Goal: Information Seeking & Learning: Learn about a topic

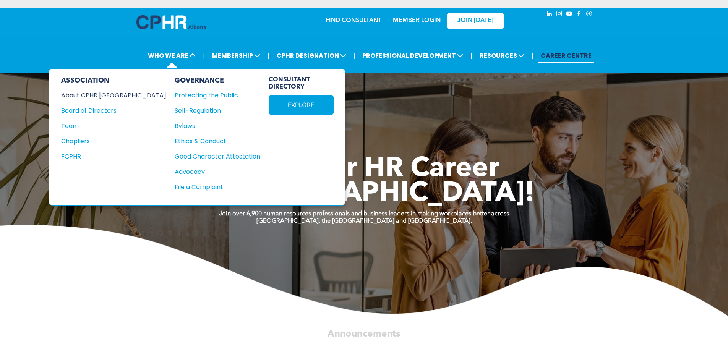
click at [84, 92] on div "About CPHR [GEOGRAPHIC_DATA]" at bounding box center [108, 96] width 95 height 10
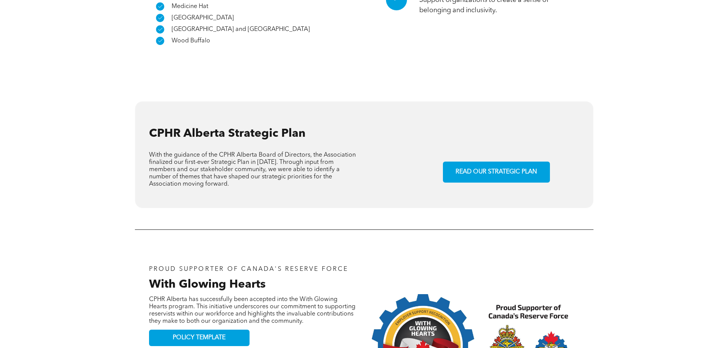
scroll to position [535, 0]
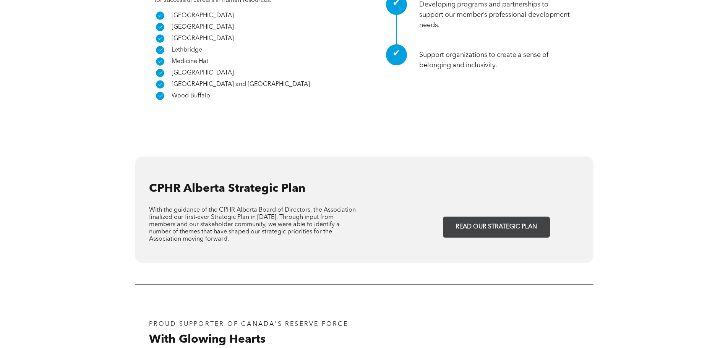
click at [495, 220] on span "READ OUR STRATEGIC PLAN" at bounding box center [496, 227] width 87 height 15
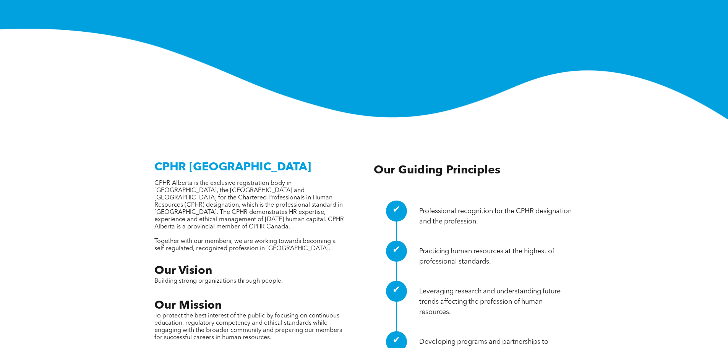
scroll to position [0, 0]
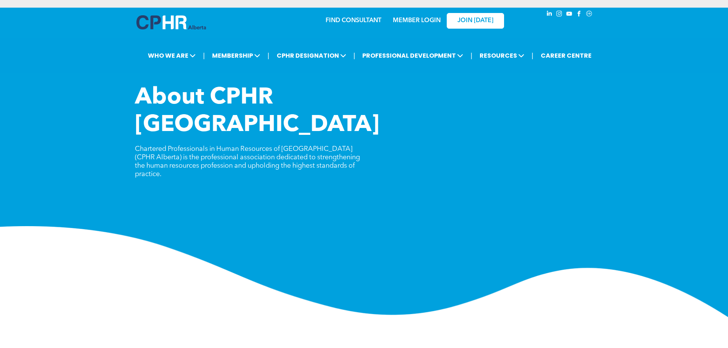
click at [174, 26] on img at bounding box center [171, 22] width 70 height 14
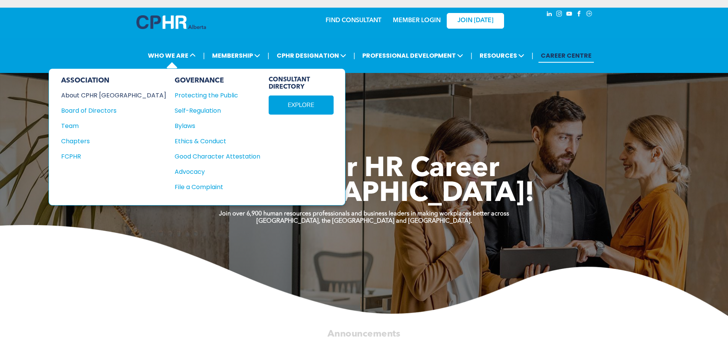
click at [96, 94] on div "About CPHR Alberta" at bounding box center [108, 96] width 95 height 10
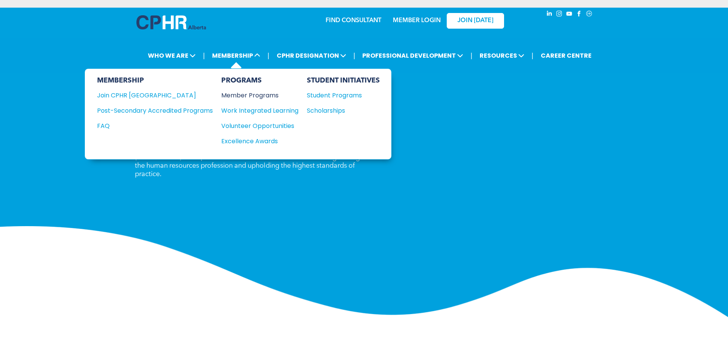
click at [260, 97] on div "Member Programs" at bounding box center [256, 96] width 70 height 10
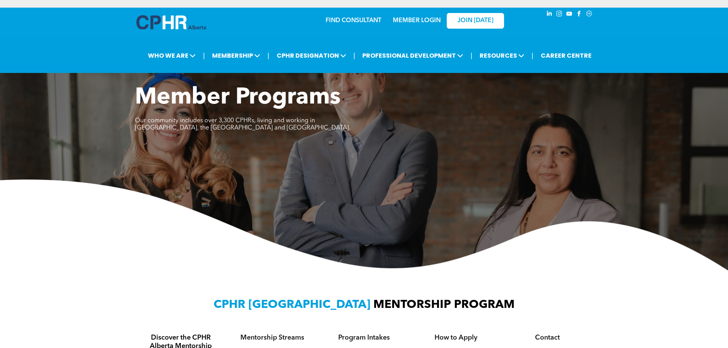
click at [118, 41] on div "| WHO WE ARE ASSOCIATION About CPHR Alberta Board of Directors Team Chapters FC…" at bounding box center [364, 55] width 728 height 35
type input "*******"
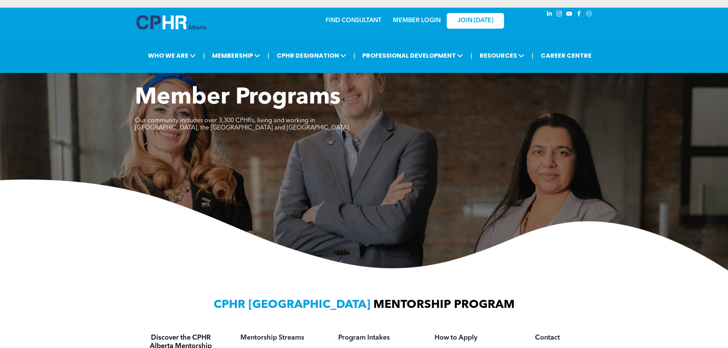
click at [76, 138] on div "Member Programs Our community includes over 3,300 CPHRs, living and working in …" at bounding box center [364, 177] width 728 height 186
drag, startPoint x: 391, startPoint y: 154, endPoint x: 330, endPoint y: 181, distance: 66.4
click at [330, 181] on img at bounding box center [364, 225] width 728 height 91
click at [335, 180] on div "Member Programs Our community includes over 3,300 CPHRs, living and working in …" at bounding box center [364, 177] width 728 height 186
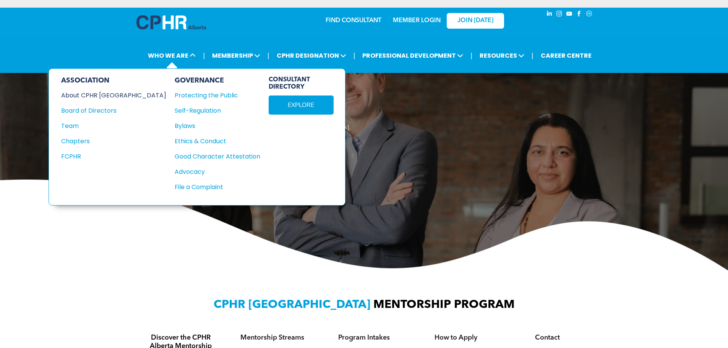
click at [108, 92] on div "About CPHR [GEOGRAPHIC_DATA]" at bounding box center [108, 96] width 95 height 10
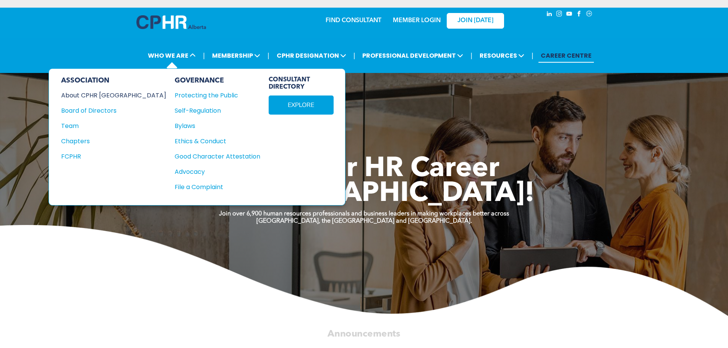
click at [94, 94] on div "About CPHR [GEOGRAPHIC_DATA]" at bounding box center [108, 96] width 95 height 10
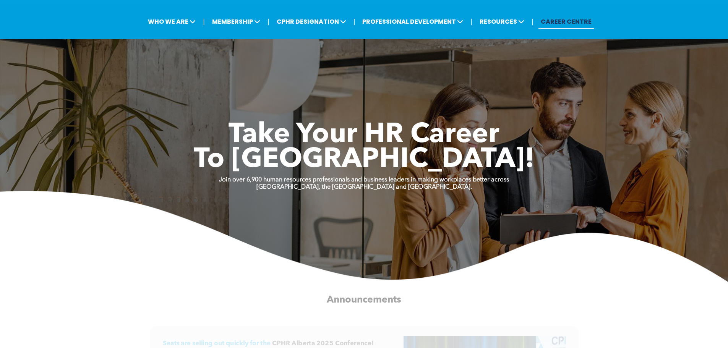
scroll to position [38, 0]
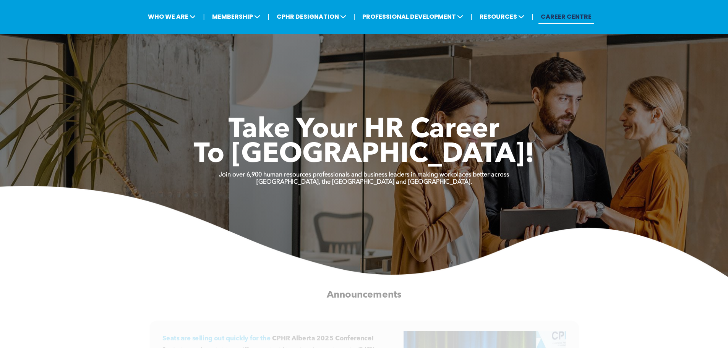
scroll to position [38, 0]
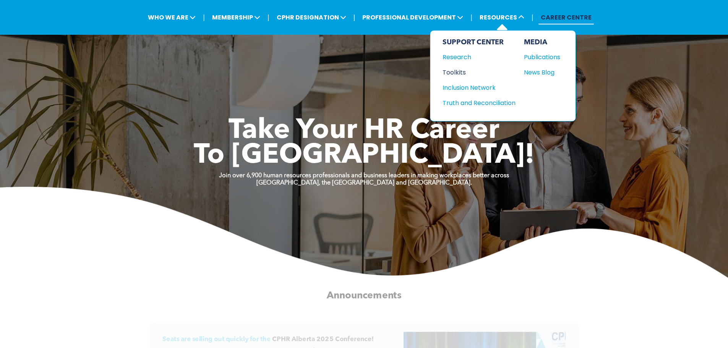
click at [453, 71] on div "Toolkits" at bounding box center [475, 73] width 66 height 10
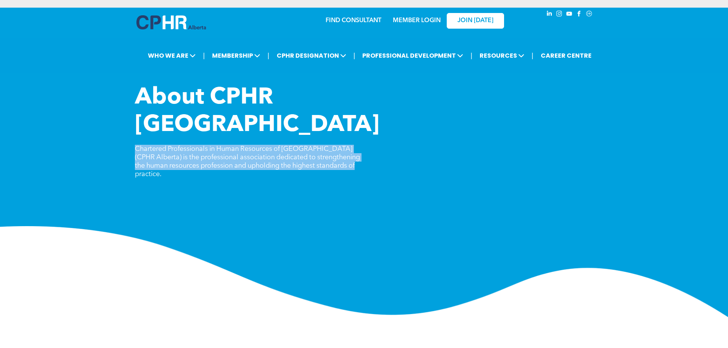
drag, startPoint x: 136, startPoint y: 122, endPoint x: 367, endPoint y: 141, distance: 231.5
click at [367, 141] on div "About CPHR [GEOGRAPHIC_DATA] Chartered Professionals in Human Resources of [GEO…" at bounding box center [364, 136] width 459 height 104
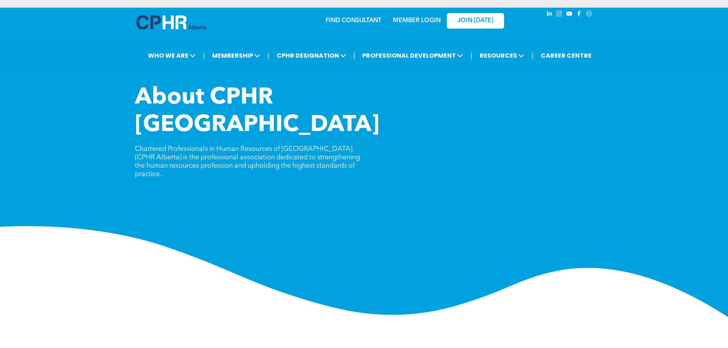
click at [253, 93] on span "About CPHR [GEOGRAPHIC_DATA]" at bounding box center [257, 111] width 245 height 50
type input "*******"
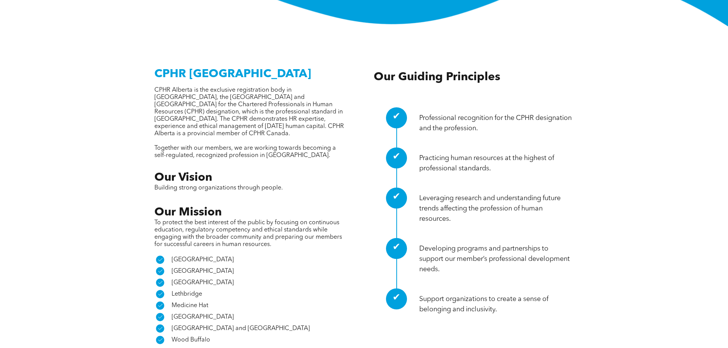
scroll to position [153, 0]
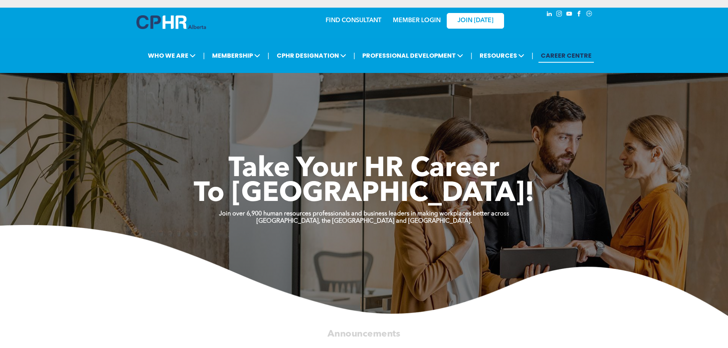
drag, startPoint x: 156, startPoint y: 103, endPoint x: 108, endPoint y: 125, distance: 52.8
click at [108, 125] on div "Take Your HR Career To New Heights! Join over 6,900 human resources professiona…" at bounding box center [364, 217] width 728 height 197
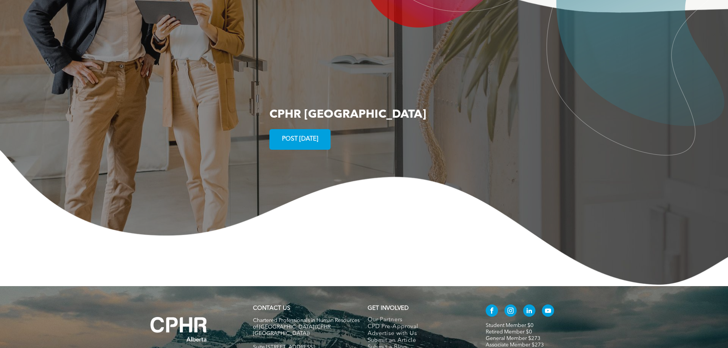
scroll to position [1299, 0]
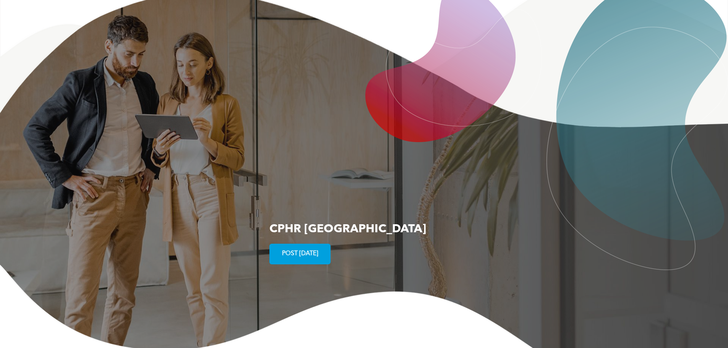
drag, startPoint x: 172, startPoint y: 99, endPoint x: 127, endPoint y: 93, distance: 44.6
click at [127, 93] on div at bounding box center [364, 127] width 728 height 287
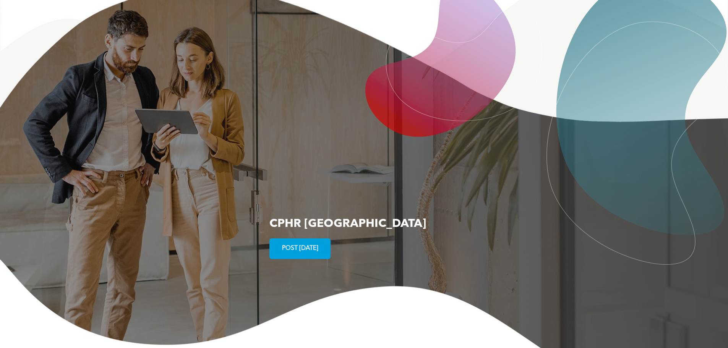
scroll to position [1452, 0]
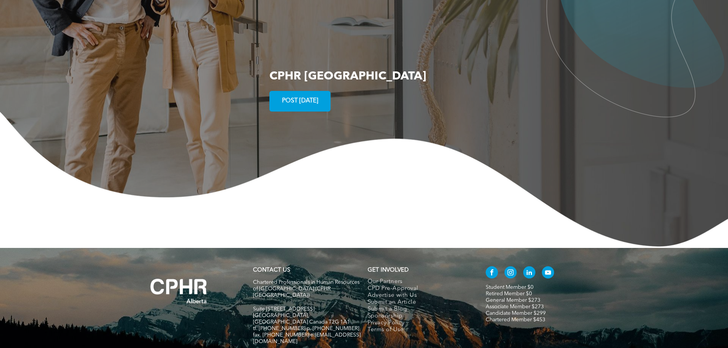
drag, startPoint x: 134, startPoint y: 26, endPoint x: 107, endPoint y: 78, distance: 58.8
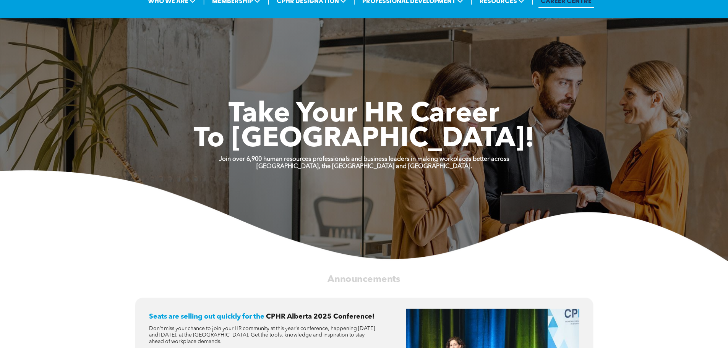
scroll to position [0, 0]
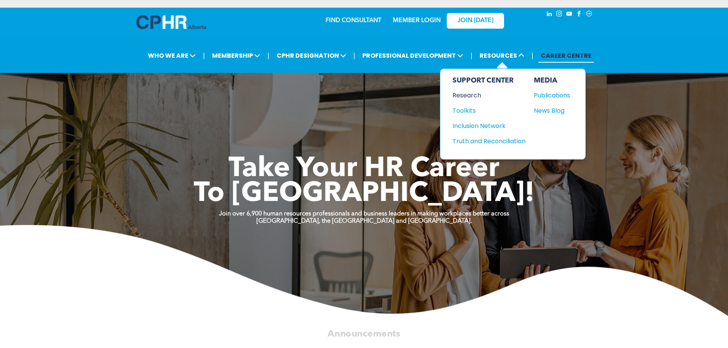
click at [466, 96] on div "Research" at bounding box center [485, 96] width 66 height 10
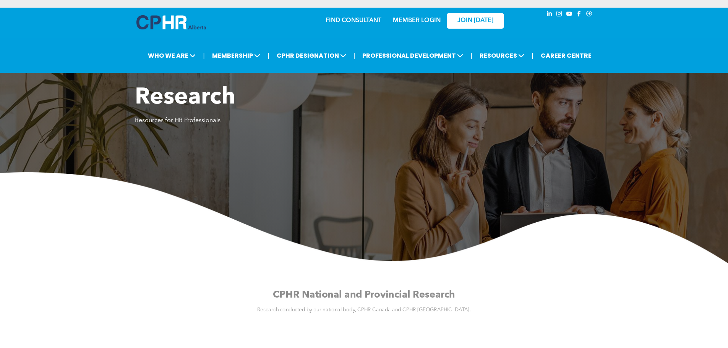
drag, startPoint x: 400, startPoint y: 145, endPoint x: 394, endPoint y: 143, distance: 5.9
click at [394, 143] on div "Research Resources for HR Professionals" at bounding box center [364, 173] width 728 height 179
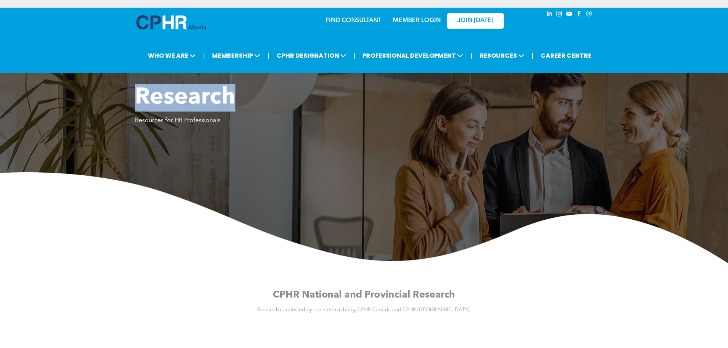
click at [394, 143] on div "Research Resources for HR Professionals" at bounding box center [364, 173] width 728 height 179
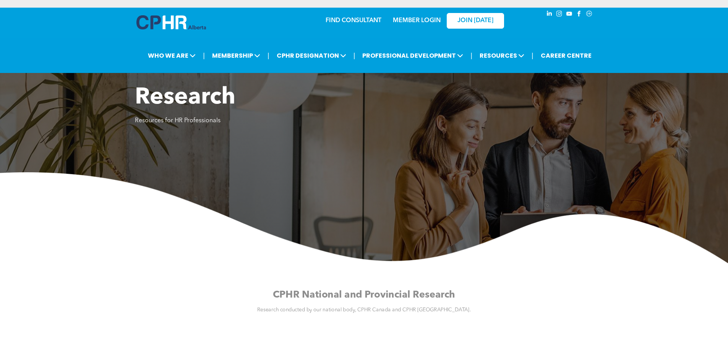
drag, startPoint x: 410, startPoint y: 139, endPoint x: 295, endPoint y: 183, distance: 123.6
click at [295, 183] on img at bounding box center [364, 217] width 728 height 91
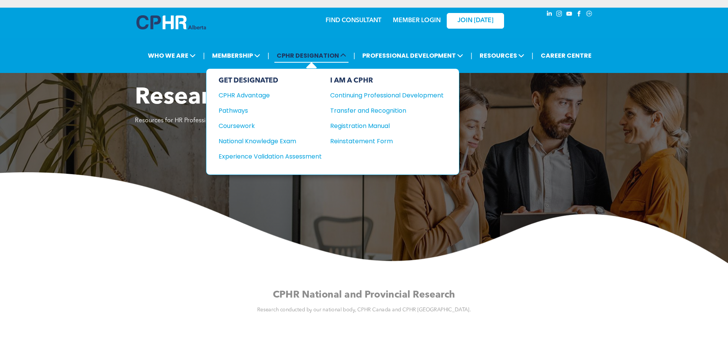
click at [318, 53] on span "CPHR DESIGNATION" at bounding box center [311, 56] width 74 height 14
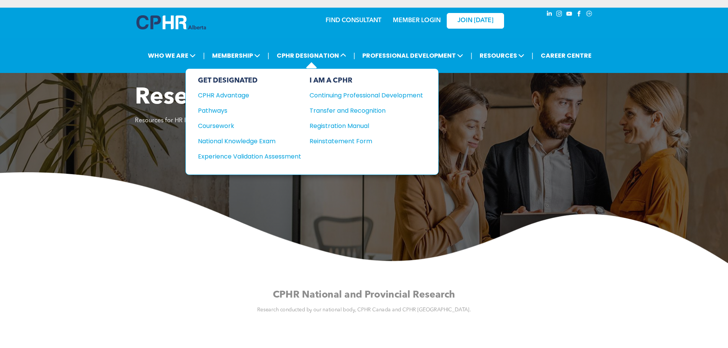
click at [234, 90] on div "GET DESIGNATED CPHR Advantage Pathways Coursework National Knowledge Exam" at bounding box center [249, 121] width 103 height 91
click at [234, 92] on div "CPHR Advantage" at bounding box center [244, 96] width 93 height 10
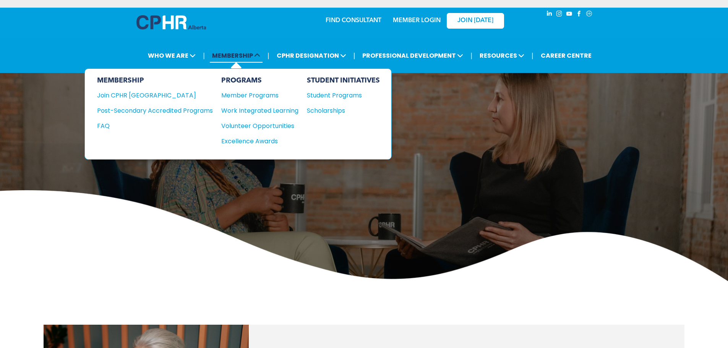
click at [253, 58] on span "MEMBERSHIP" at bounding box center [236, 56] width 53 height 14
click at [232, 53] on span "MEMBERSHIP" at bounding box center [236, 56] width 53 height 14
click at [148, 97] on div "Join CPHR [GEOGRAPHIC_DATA]" at bounding box center [149, 96] width 104 height 10
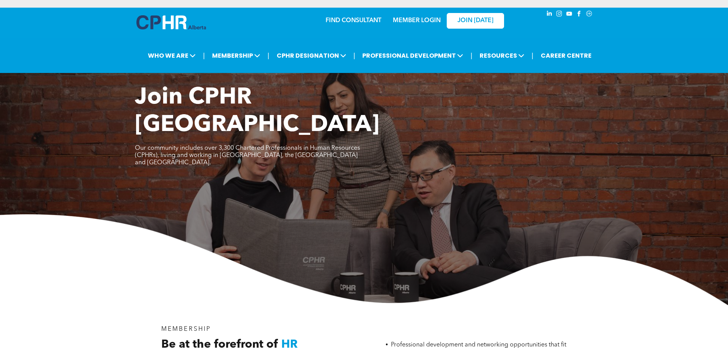
drag, startPoint x: 420, startPoint y: 157, endPoint x: 370, endPoint y: 191, distance: 59.9
click at [371, 214] on img at bounding box center [364, 259] width 728 height 91
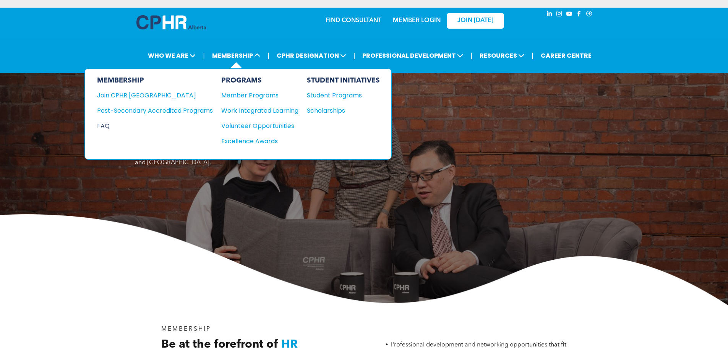
click at [112, 125] on div "FAQ" at bounding box center [149, 126] width 104 height 10
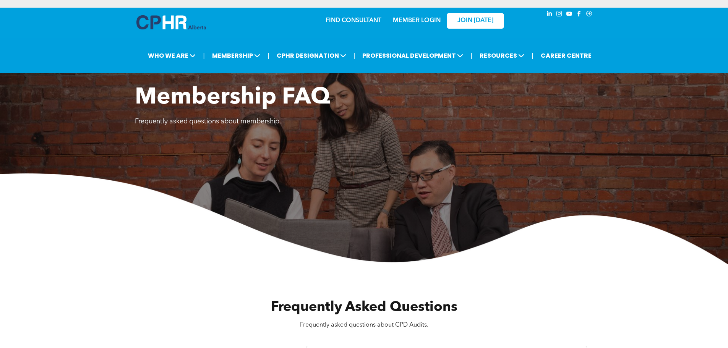
drag, startPoint x: 328, startPoint y: 152, endPoint x: 316, endPoint y: 154, distance: 12.0
click at [316, 154] on div "Membership FAQ Frequently asked questions about membership." at bounding box center [364, 174] width 728 height 180
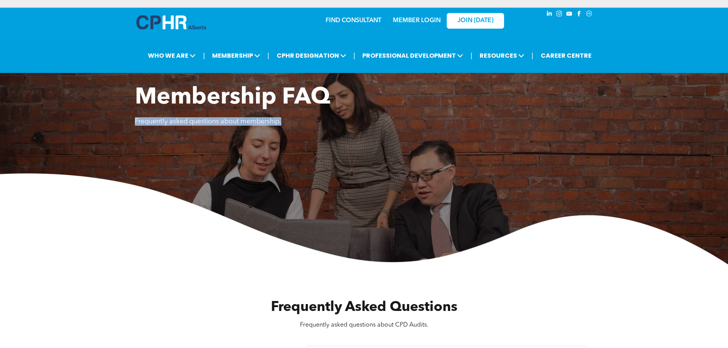
drag, startPoint x: 421, startPoint y: 196, endPoint x: 431, endPoint y: 219, distance: 24.5
click at [421, 197] on img at bounding box center [364, 218] width 728 height 91
click at [489, 254] on img at bounding box center [364, 218] width 728 height 91
click at [209, 118] on span "Frequently asked questions about membership." at bounding box center [208, 121] width 146 height 7
click at [565, 58] on link "CAREER CENTRE" at bounding box center [565, 56] width 55 height 14
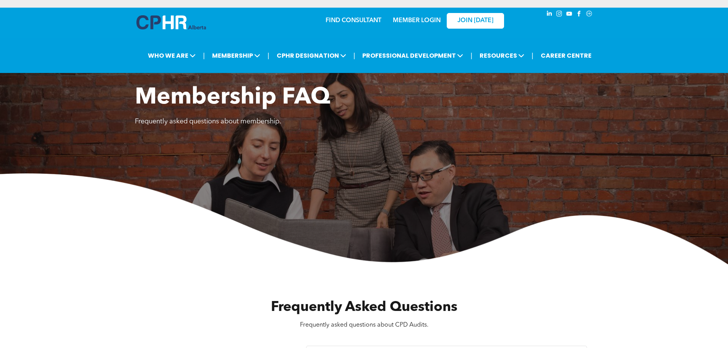
click at [166, 29] on img at bounding box center [171, 22] width 70 height 14
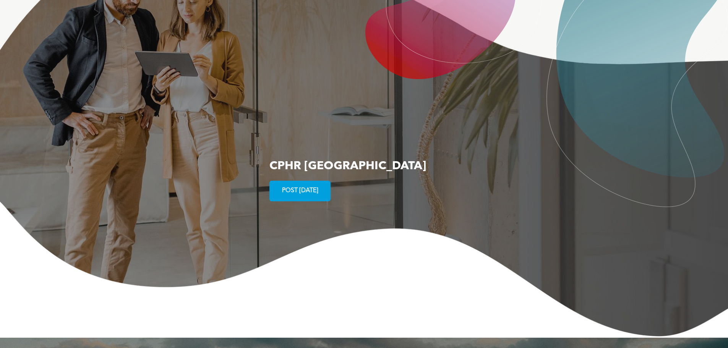
scroll to position [1376, 0]
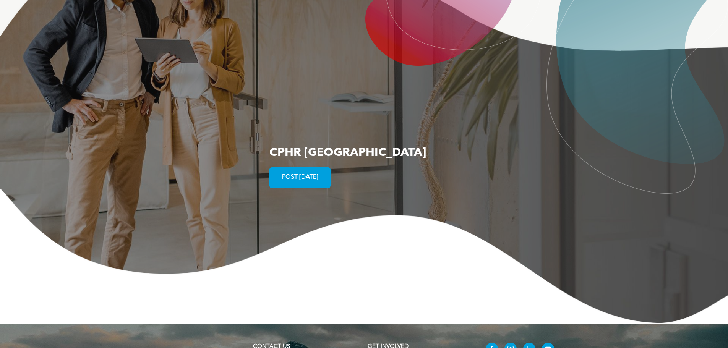
drag, startPoint x: 185, startPoint y: 79, endPoint x: 139, endPoint y: 75, distance: 46.0
click at [139, 75] on div at bounding box center [364, 50] width 728 height 287
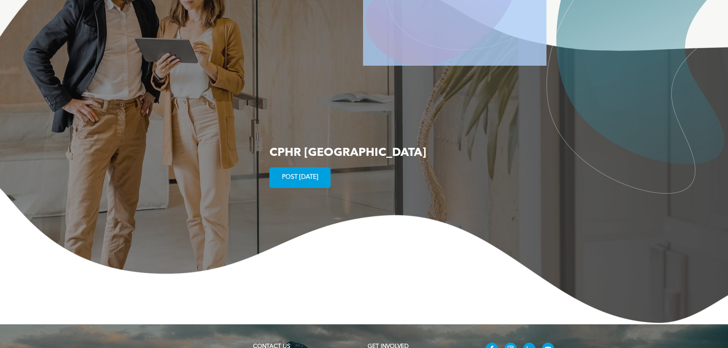
click at [139, 75] on div at bounding box center [364, 50] width 728 height 287
drag, startPoint x: 139, startPoint y: 75, endPoint x: 112, endPoint y: 75, distance: 27.5
click at [110, 74] on div at bounding box center [364, 50] width 728 height 287
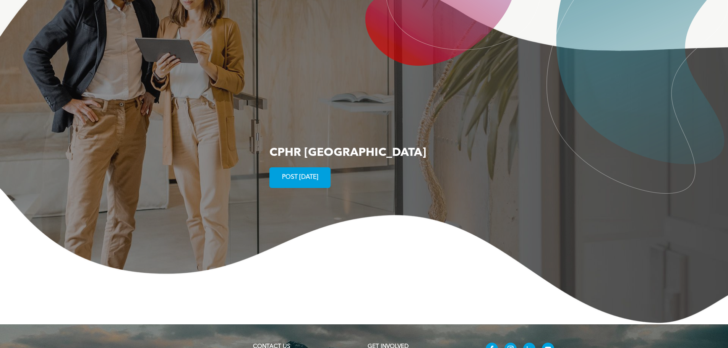
scroll to position [1470, 0]
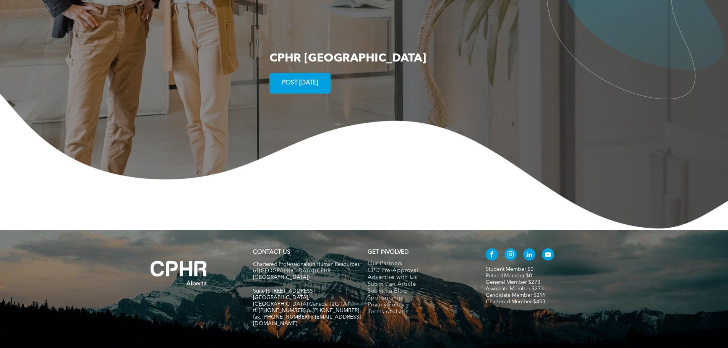
click at [286, 76] on span "POST [DATE]" at bounding box center [300, 83] width 42 height 15
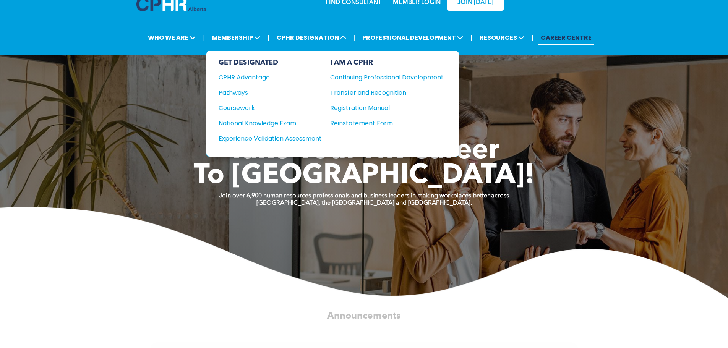
scroll to position [0, 0]
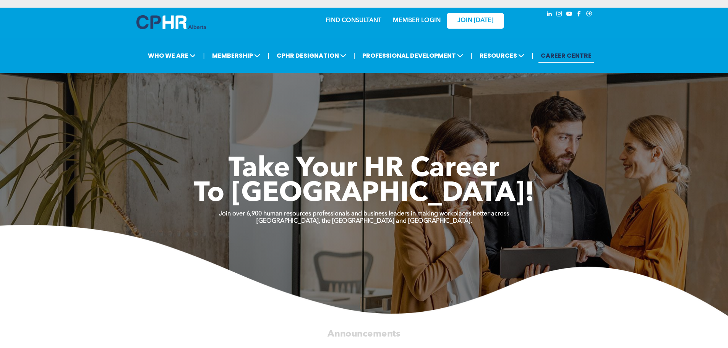
click at [336, 180] on span "To New Heights!" at bounding box center [364, 194] width 341 height 28
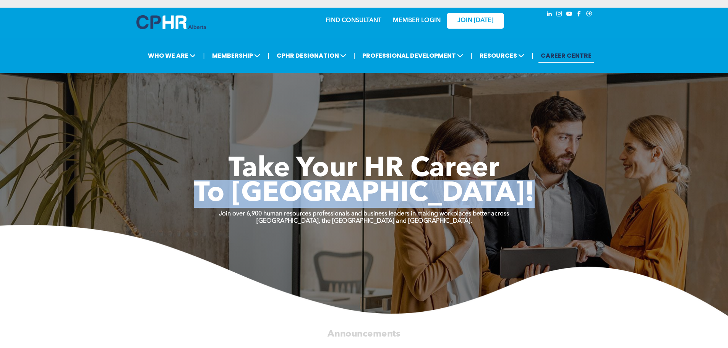
click at [336, 180] on span "To New Heights!" at bounding box center [364, 194] width 341 height 28
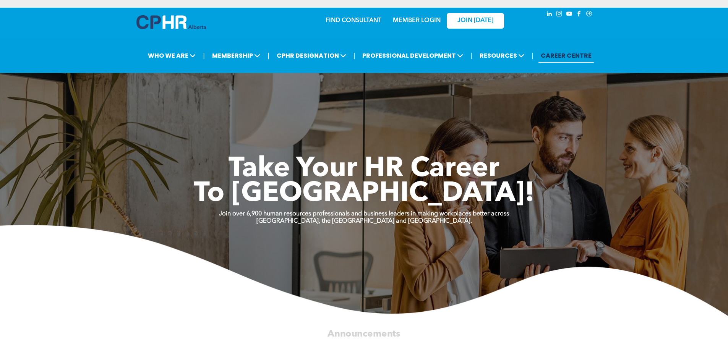
click at [334, 163] on span "Take Your HR Career" at bounding box center [363, 170] width 271 height 28
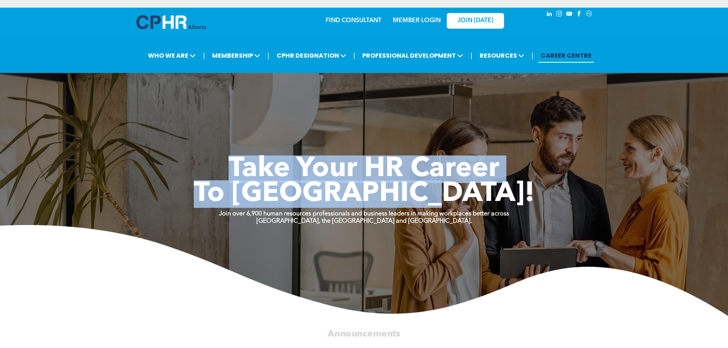
drag, startPoint x: 231, startPoint y: 167, endPoint x: 487, endPoint y: 193, distance: 256.9
click at [487, 193] on div "Take Your HR Career To New Heights!" at bounding box center [364, 182] width 459 height 50
copy div "Take Your HR Career To New Heights!"
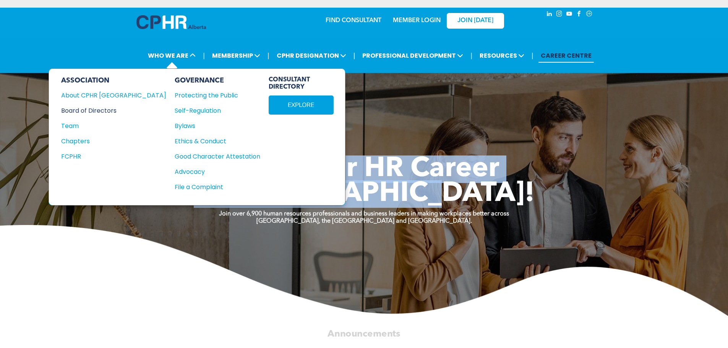
click at [107, 111] on div "Board of Directors" at bounding box center [108, 111] width 95 height 10
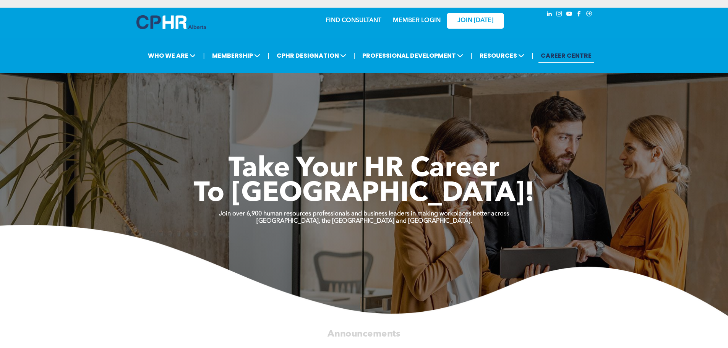
click at [546, 52] on link "CAREER CENTRE" at bounding box center [565, 56] width 55 height 14
click at [267, 170] on span "Take Your HR Career" at bounding box center [363, 170] width 271 height 28
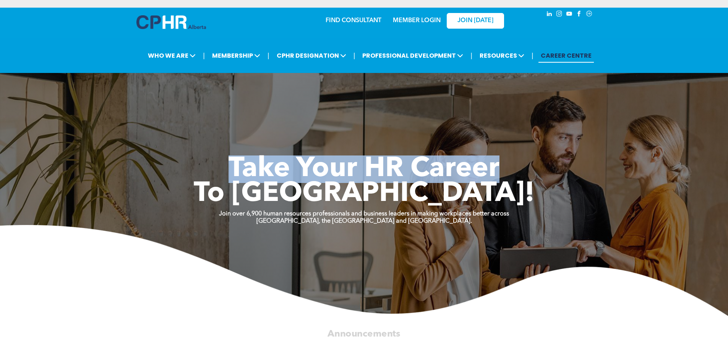
click at [267, 170] on span "Take Your HR Career" at bounding box center [363, 170] width 271 height 28
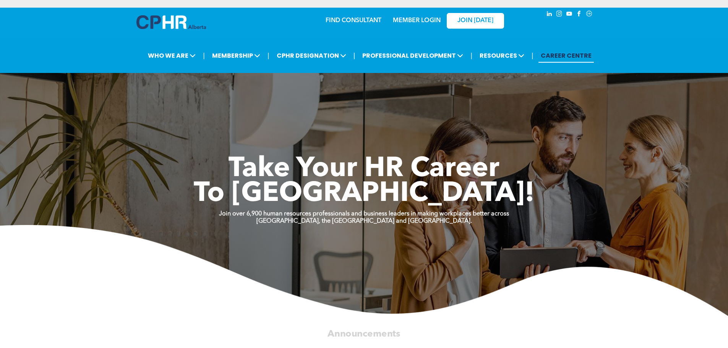
click at [334, 186] on span "To New Heights!" at bounding box center [364, 194] width 341 height 28
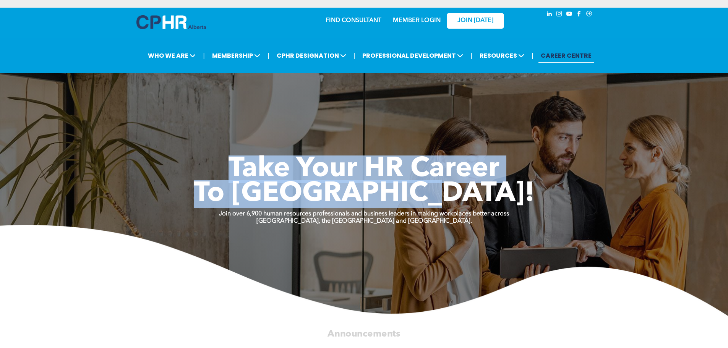
drag, startPoint x: 477, startPoint y: 196, endPoint x: 227, endPoint y: 174, distance: 250.5
click at [227, 174] on div "Take Your HR Career To New Heights!" at bounding box center [364, 182] width 459 height 50
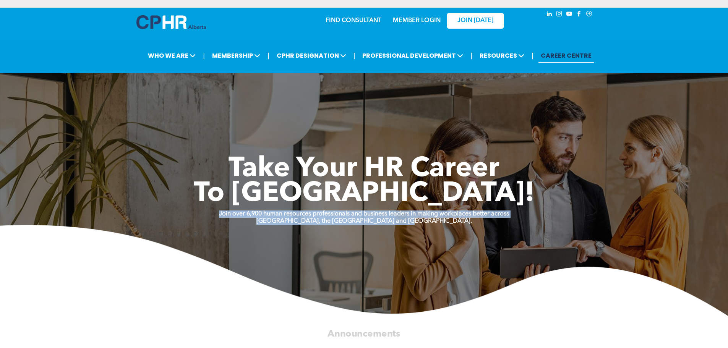
drag, startPoint x: 219, startPoint y: 213, endPoint x: 444, endPoint y: 220, distance: 225.6
click at [444, 220] on div "Join over 6,900 human resources professionals and business leaders in making wo…" at bounding box center [364, 218] width 728 height 15
copy div "Join over 6,900 human resources professionals and business leaders in making wo…"
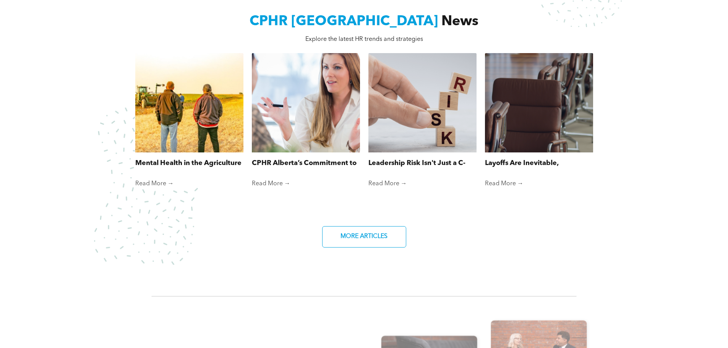
click at [46, 91] on div "CPHR Alberta News Explore the latest HR trends and strategies Mental Health in …" at bounding box center [364, 124] width 728 height 282
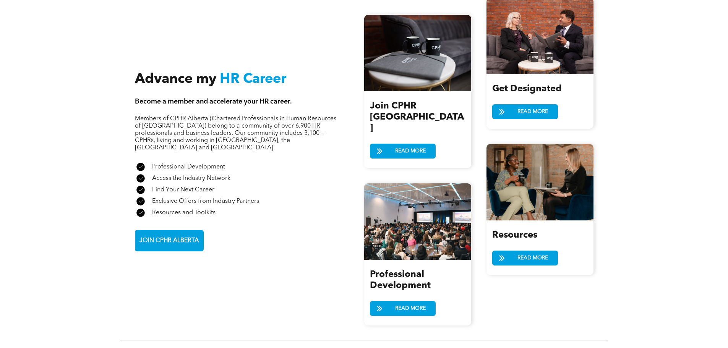
scroll to position [879, 0]
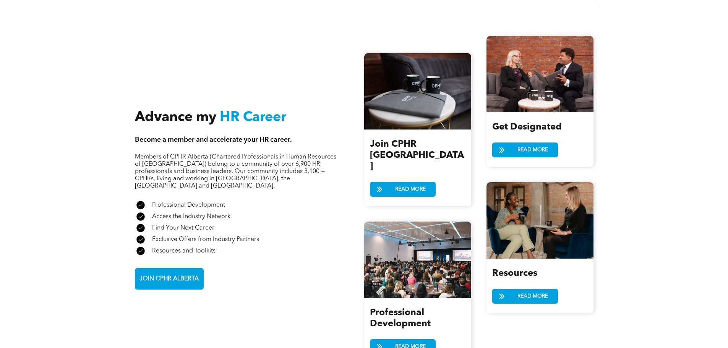
drag, startPoint x: 399, startPoint y: 242, endPoint x: 334, endPoint y: 247, distance: 65.9
click at [298, 248] on div "Advance my HR Career Become a member and accelerate your HR career. Members of …" at bounding box center [249, 200] width 229 height 180
click at [404, 234] on div at bounding box center [417, 260] width 107 height 76
click at [402, 234] on div at bounding box center [417, 260] width 107 height 76
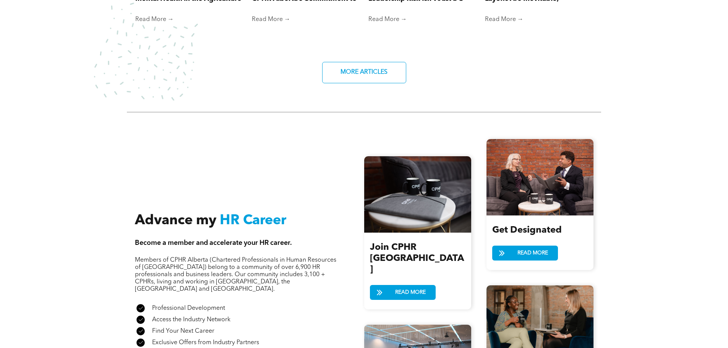
scroll to position [917, 0]
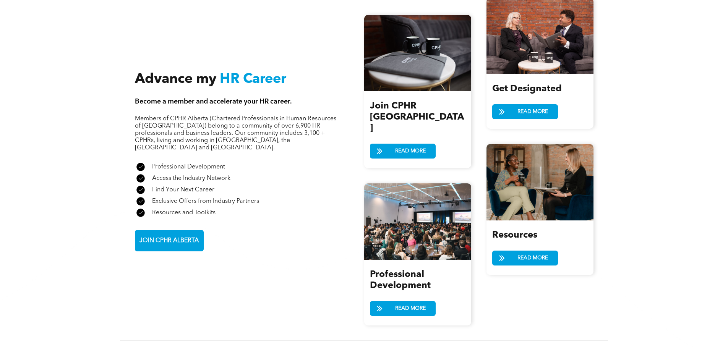
click at [540, 188] on div at bounding box center [539, 182] width 107 height 76
drag, startPoint x: 539, startPoint y: 187, endPoint x: 304, endPoint y: 180, distance: 235.1
click at [304, 196] on div "A check mark in a black circle on a white background. Exclusive Offers from Ind…" at bounding box center [236, 201] width 202 height 11
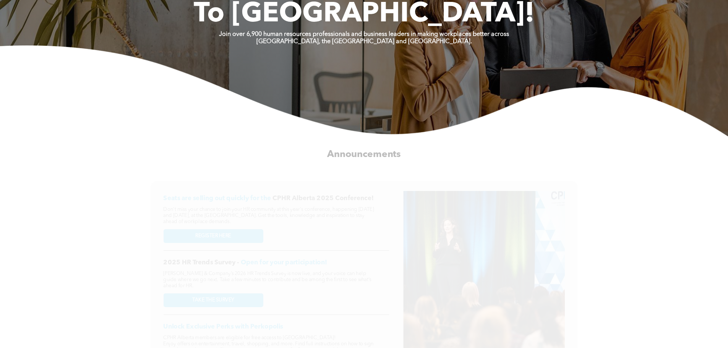
scroll to position [247, 0]
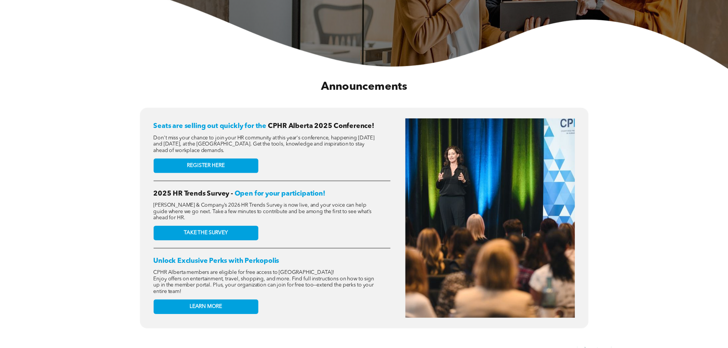
click at [329, 89] on span "Announcements" at bounding box center [364, 86] width 86 height 11
click at [294, 159] on div "Seats are selling out quickly for the CPHR Alberta 2025 Conference! Don't miss …" at bounding box center [271, 217] width 237 height 199
click at [156, 125] on span "Seats are selling out quickly for the" at bounding box center [209, 126] width 113 height 7
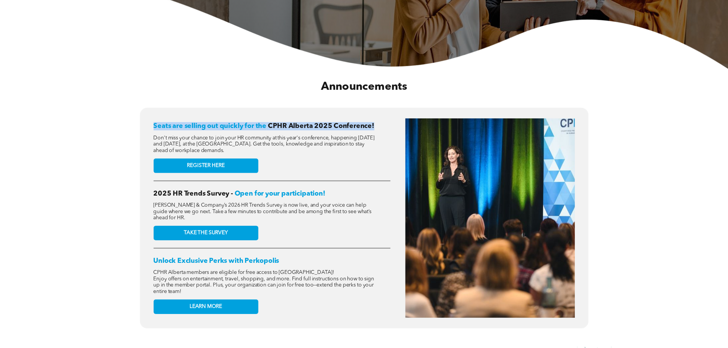
click at [156, 125] on span "Seats are selling out quickly for the" at bounding box center [209, 126] width 113 height 7
copy div "Seats are selling out quickly for the CPHR Alberta 2025 Conference!"
click at [223, 125] on span "Seats are selling out quickly for the" at bounding box center [209, 126] width 113 height 7
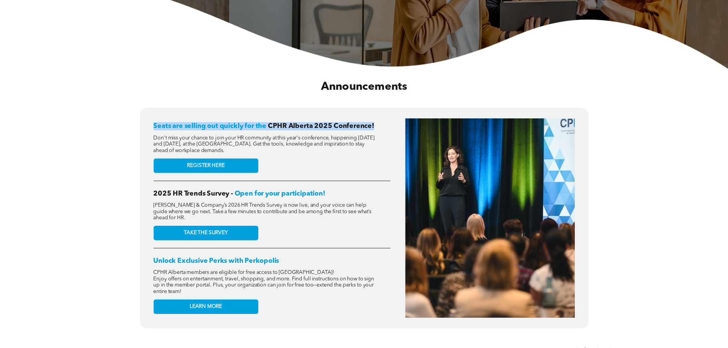
copy div "Seats are selling out quickly for the CPHR Alberta 2025 Conference!"
click at [180, 140] on span "Don't miss your chance to join your HR community at this year's conference, hap…" at bounding box center [263, 144] width 221 height 18
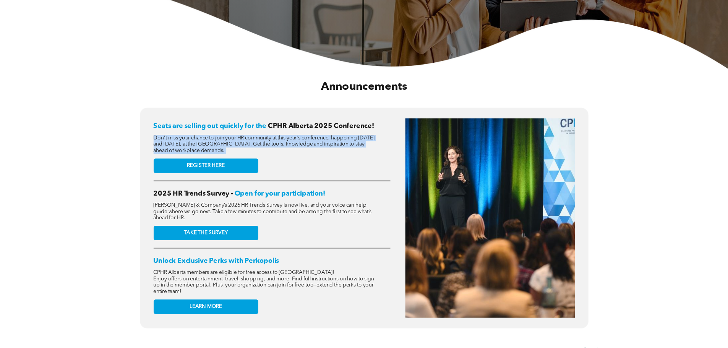
click at [180, 140] on span "Don't miss your chance to join your HR community at this year's conference, hap…" at bounding box center [263, 144] width 221 height 18
copy div "Don't miss your chance to join your HR community at this year's conference, hap…"
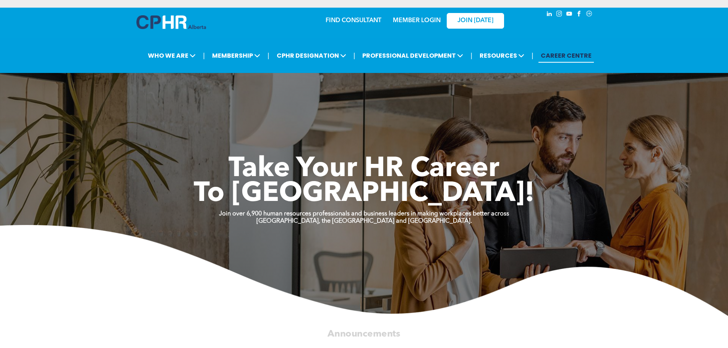
click at [159, 29] on div at bounding box center [171, 24] width 70 height 18
click at [161, 26] on img at bounding box center [171, 22] width 70 height 14
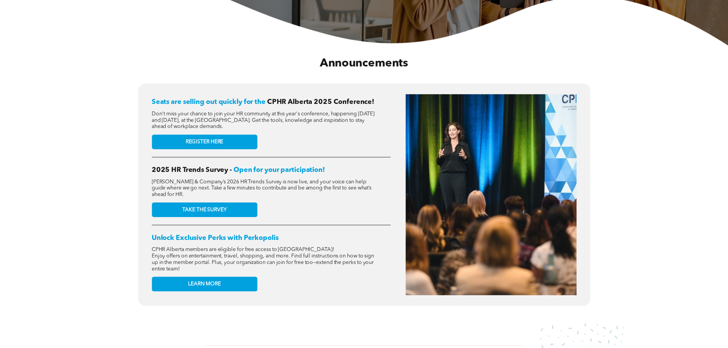
scroll to position [267, 0]
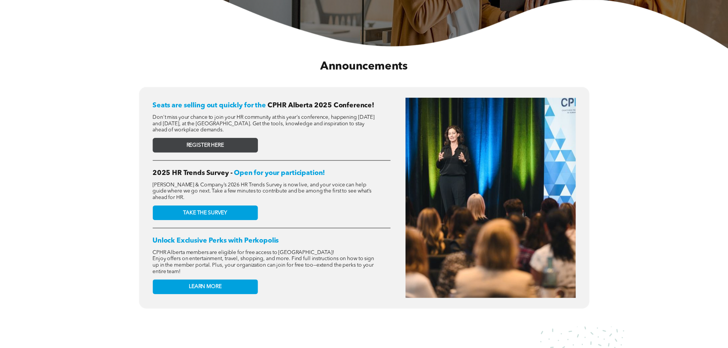
click at [228, 147] on link "REGISTER HERE" at bounding box center [204, 145] width 105 height 15
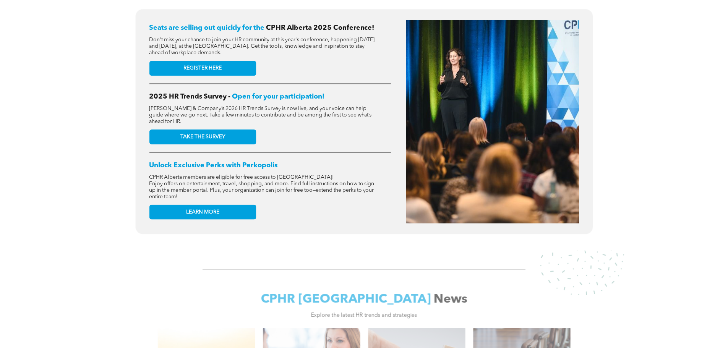
scroll to position [344, 0]
click at [183, 162] on span "Unlock Exclusive Perks with Perkopolis" at bounding box center [213, 165] width 128 height 7
copy div "Unlock Exclusive Perks with Perkopolis"
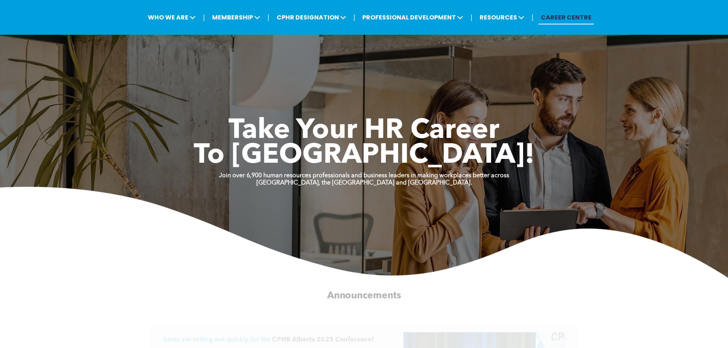
scroll to position [0, 0]
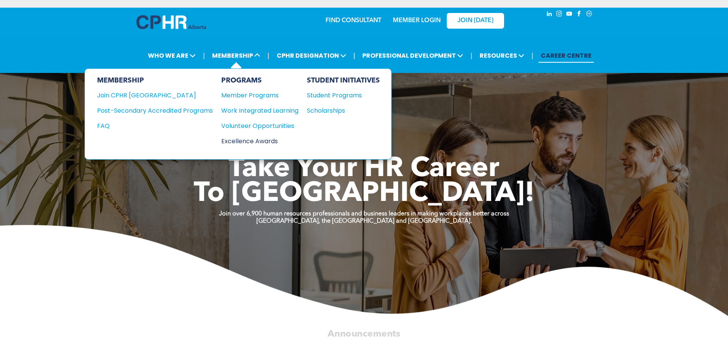
click at [258, 140] on div "Excellence Awards" at bounding box center [256, 141] width 70 height 10
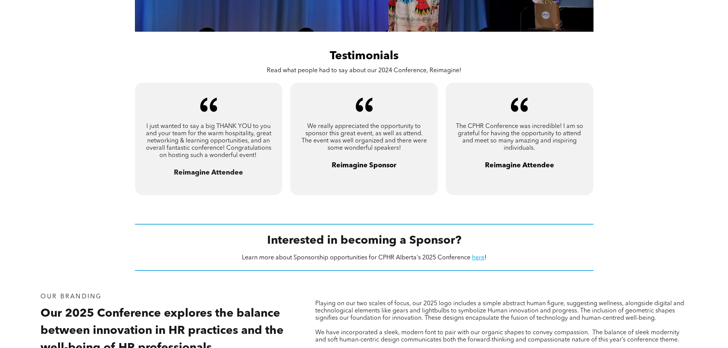
scroll to position [382, 0]
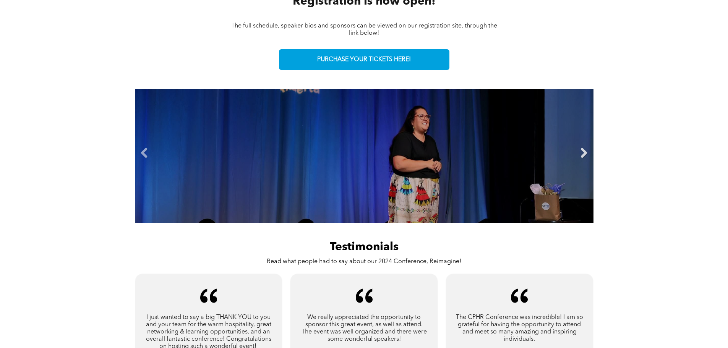
click at [582, 151] on link "Next" at bounding box center [583, 152] width 11 height 11
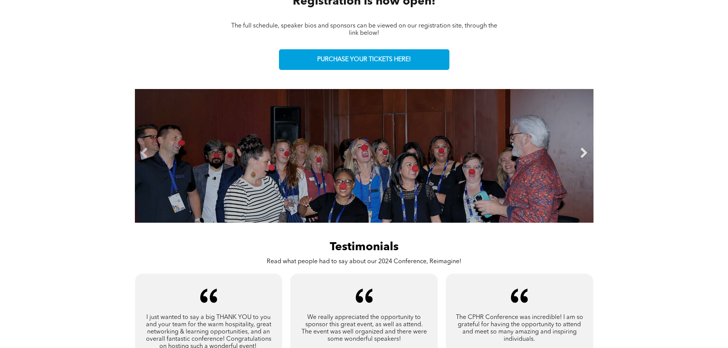
click at [582, 151] on link "Next" at bounding box center [583, 152] width 11 height 11
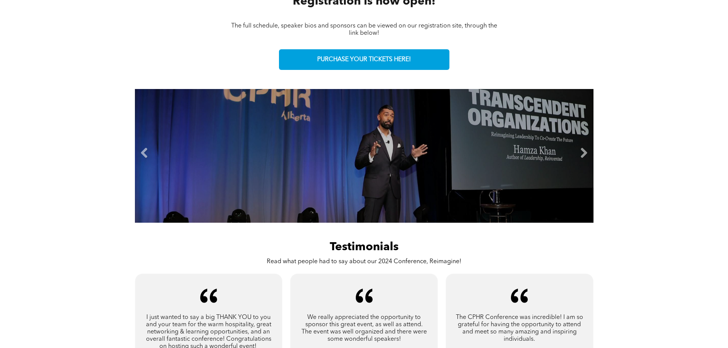
drag, startPoint x: 392, startPoint y: 144, endPoint x: 295, endPoint y: 151, distance: 97.3
click at [295, 151] on li "Slide title Write your caption here Button" at bounding box center [364, 156] width 459 height 134
drag, startPoint x: 318, startPoint y: 147, endPoint x: 273, endPoint y: 147, distance: 44.7
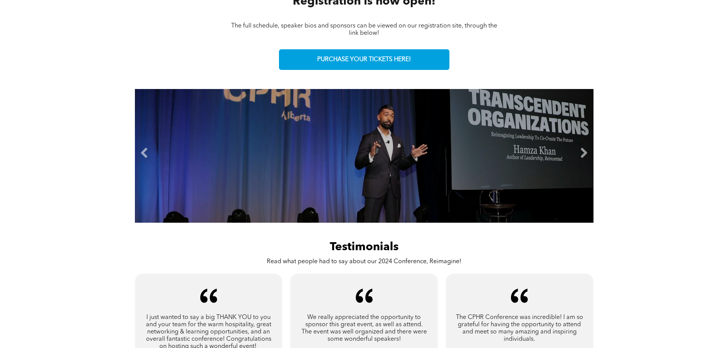
click at [273, 147] on li "Slide title Write your caption here Button" at bounding box center [364, 156] width 459 height 134
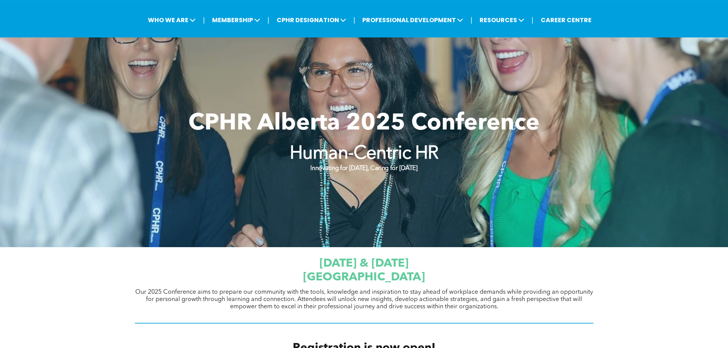
scroll to position [0, 0]
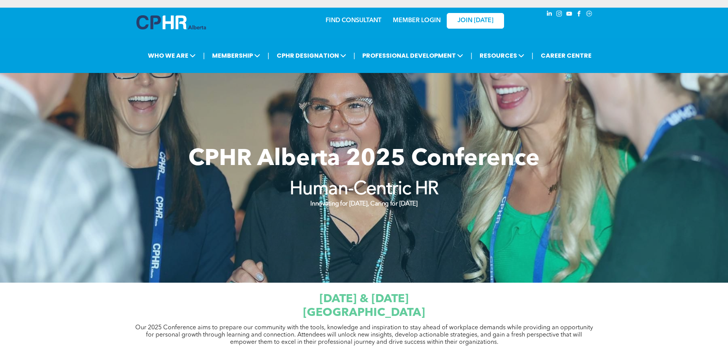
click at [164, 26] on img at bounding box center [171, 22] width 70 height 14
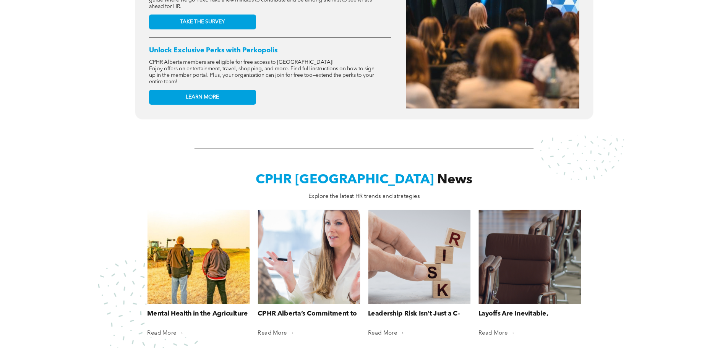
scroll to position [267, 0]
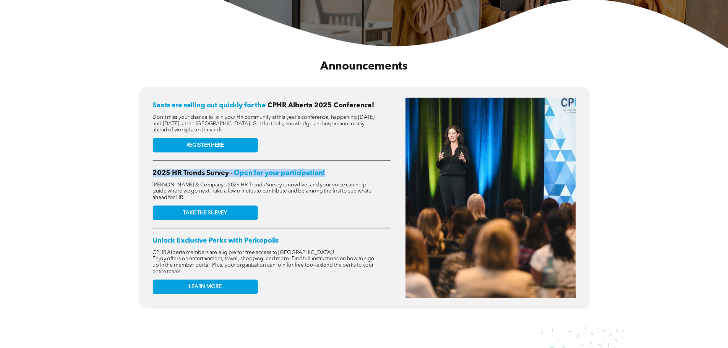
drag, startPoint x: 152, startPoint y: 171, endPoint x: 331, endPoint y: 172, distance: 178.4
click at [331, 172] on h2 "2025 HR Trends Survey - Open for your participation!" at bounding box center [271, 173] width 238 height 8
copy h2 "2025 HR Trends Survey - Open for your participation!"
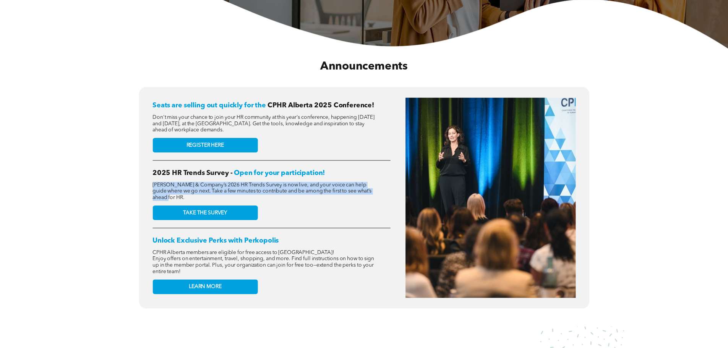
drag, startPoint x: 179, startPoint y: 194, endPoint x: 150, endPoint y: 183, distance: 30.6
click at [150, 183] on div "Seats are selling out quickly for the CPHR Alberta 2025 Conference! Don't miss …" at bounding box center [363, 198] width 435 height 206
copy span "McLean & Company’s 2026 HR Trends Survey is now live, and your voice can help g…"
click at [199, 206] on link "TAKE THE SURVEY" at bounding box center [204, 213] width 105 height 15
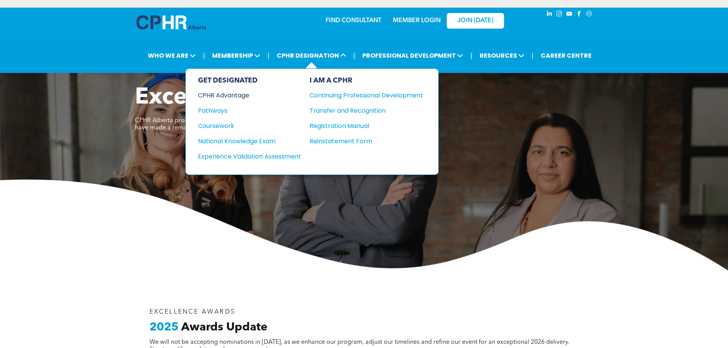
click at [233, 92] on div "CPHR Advantage" at bounding box center [244, 96] width 93 height 10
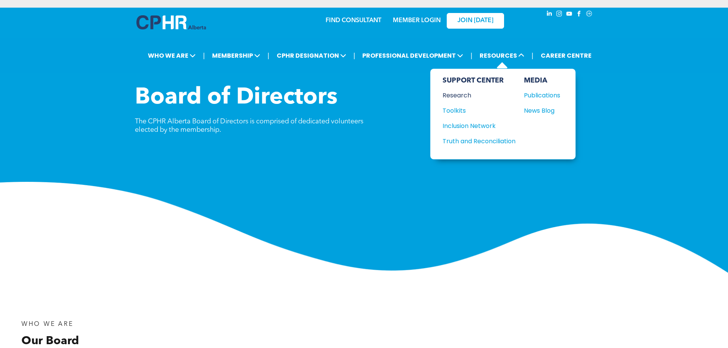
click at [466, 94] on div "Research" at bounding box center [475, 96] width 66 height 10
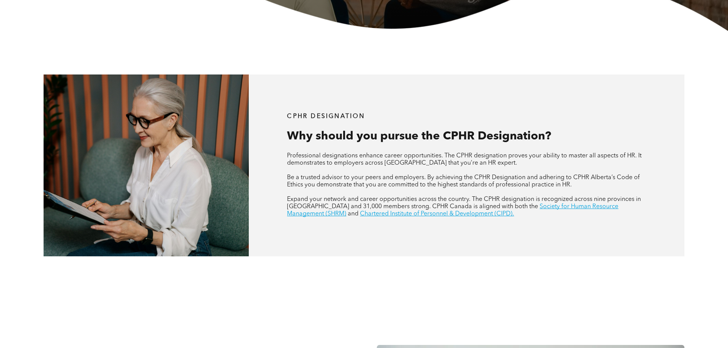
scroll to position [267, 0]
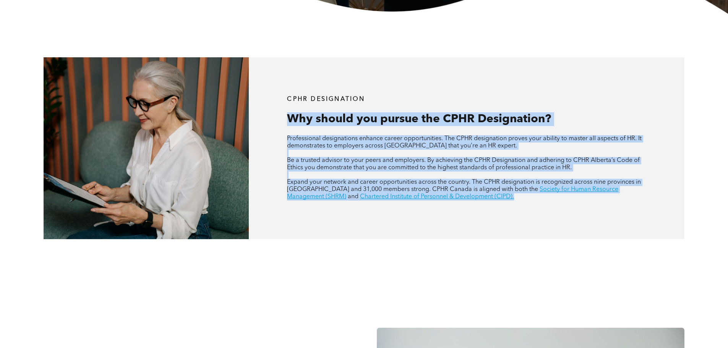
drag, startPoint x: 290, startPoint y: 118, endPoint x: 468, endPoint y: 203, distance: 197.2
click at [468, 203] on div "CPHR DESIGNATION Why should you pursue the CPHR Designation? Professional desig…" at bounding box center [467, 147] width 436 height 181
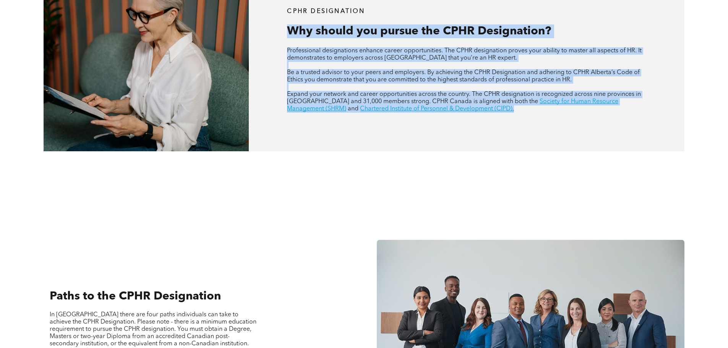
scroll to position [288, 0]
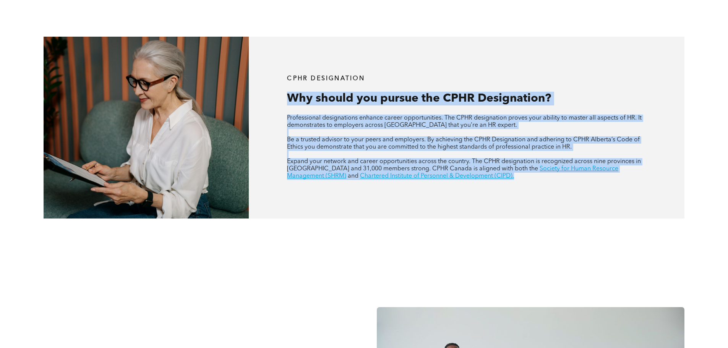
copy div "Why should you pursue the CPHR Designation? Professional designations enhance c…"
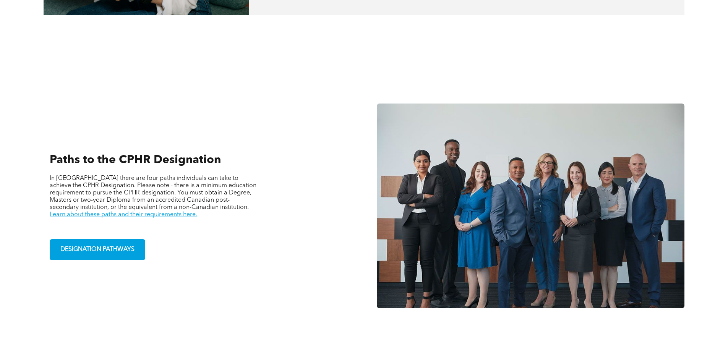
scroll to position [556, 0]
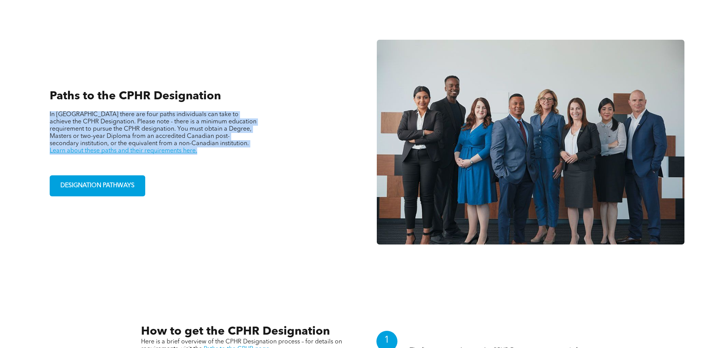
drag, startPoint x: 47, startPoint y: 112, endPoint x: 147, endPoint y: 151, distance: 107.2
click at [147, 151] on div "Paths to the CPHR Designation In Alberta there are four paths individuals can t…" at bounding box center [198, 142] width 308 height 237
copy p "In Alberta there are four paths individuals can take to achieve the CPHR Design…"
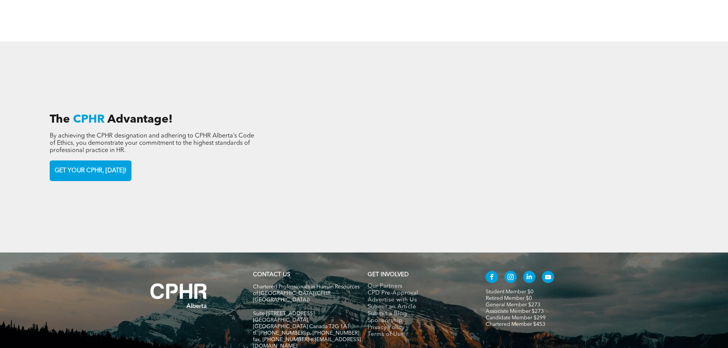
scroll to position [1167, 0]
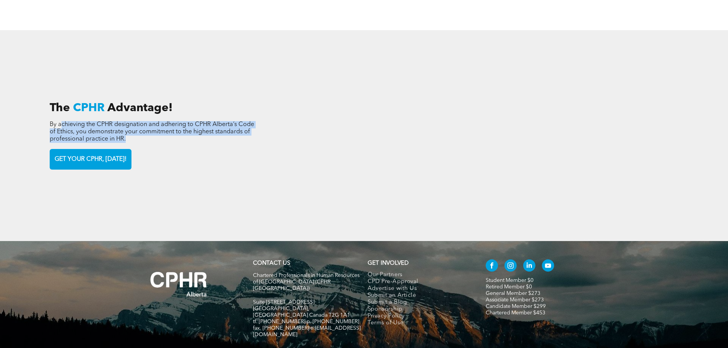
drag, startPoint x: 127, startPoint y: 138, endPoint x: 61, endPoint y: 116, distance: 70.2
click at [61, 116] on div "The CPHR Advantage! By achieving the CPHR designation and adhering to CPHR Albe…" at bounding box center [199, 135] width 311 height 153
click at [187, 139] on p "By achieving the CPHR designation and adhering to CPHR Alberta’s Code of Ethics…" at bounding box center [155, 132] width 210 height 22
drag, startPoint x: 124, startPoint y: 134, endPoint x: 40, endPoint y: 122, distance: 84.6
click at [40, 122] on div "The CPHR Advantage! By achieving the CPHR designation and adhering to CPHR Albe…" at bounding box center [364, 135] width 728 height 211
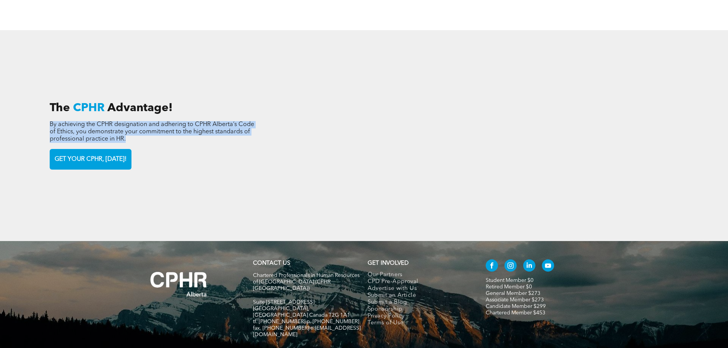
copy span "By achieving the CPHR designation and adhering to CPHR Alberta’s Code of Ethics…"
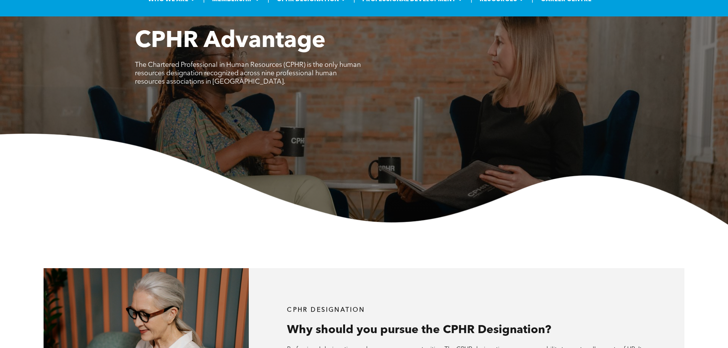
scroll to position [0, 0]
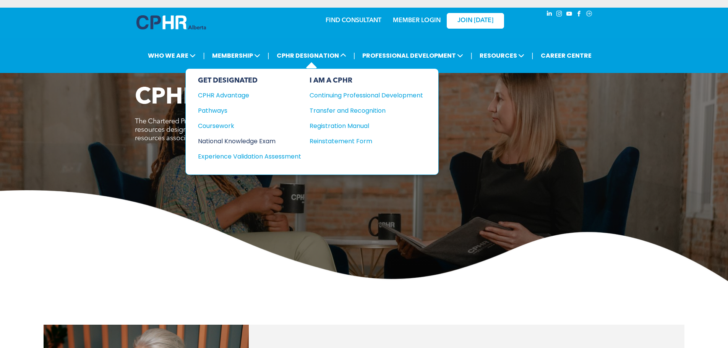
click at [238, 143] on div "National Knowledge Exam" at bounding box center [244, 141] width 93 height 10
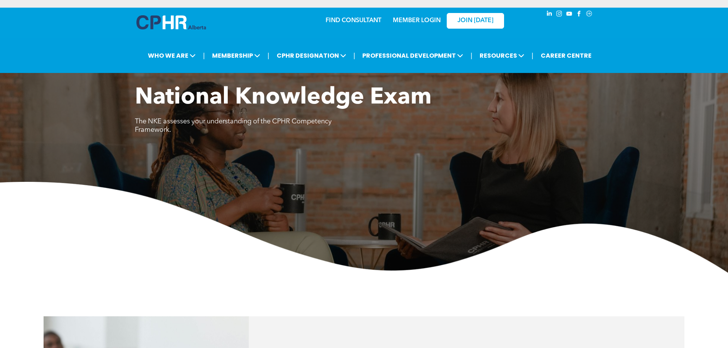
click at [266, 88] on span "National Knowledge Exam" at bounding box center [283, 97] width 297 height 23
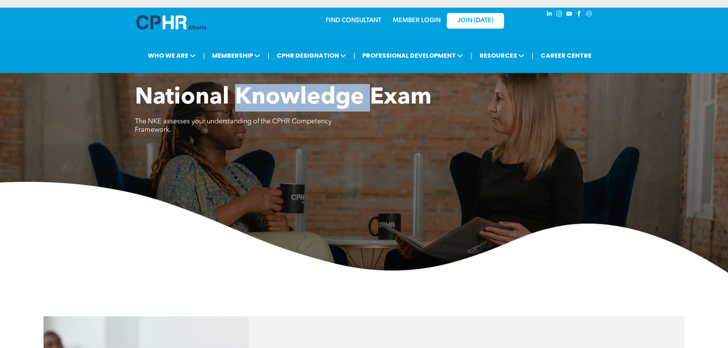
click at [266, 88] on span "National Knowledge Exam" at bounding box center [283, 97] width 297 height 23
click at [263, 92] on span "National Knowledge Exam" at bounding box center [283, 97] width 297 height 23
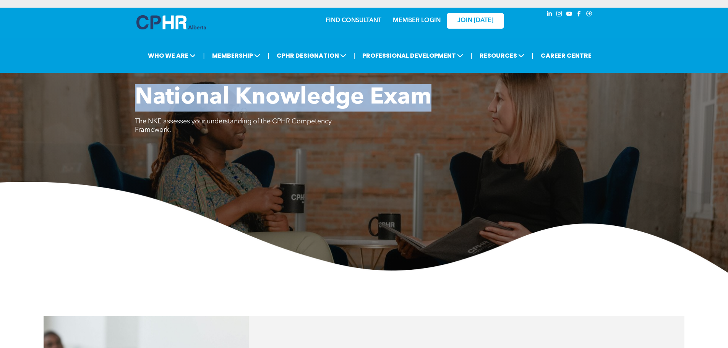
click at [263, 92] on span "National Knowledge Exam" at bounding box center [283, 97] width 297 height 23
click at [248, 202] on img at bounding box center [364, 227] width 728 height 91
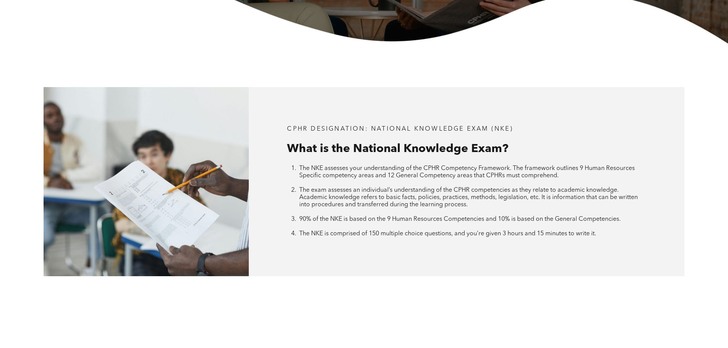
click at [329, 126] on span "CPHR DESIGNATION: National Knowledge Exam (NKE)" at bounding box center [400, 129] width 226 height 6
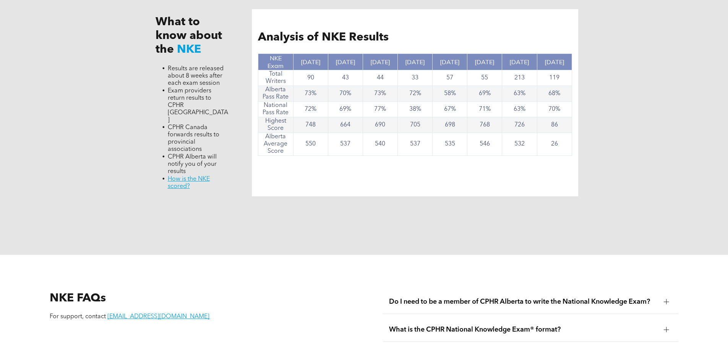
scroll to position [764, 0]
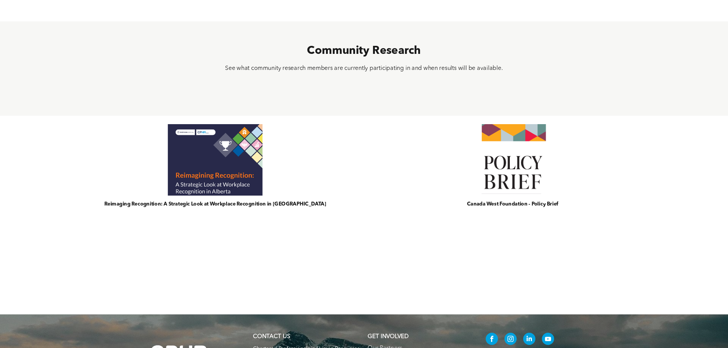
scroll to position [344, 0]
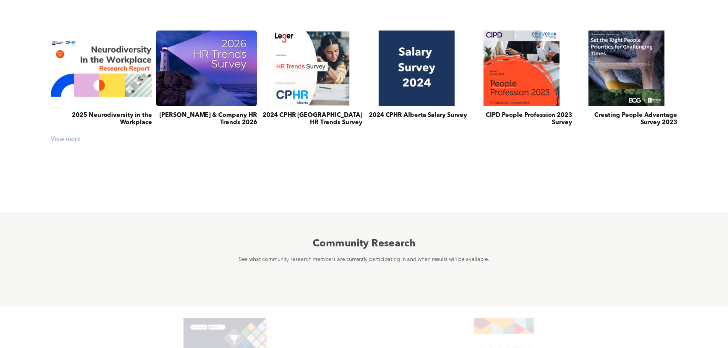
click at [79, 138] on div "View more" at bounding box center [364, 139] width 634 height 7
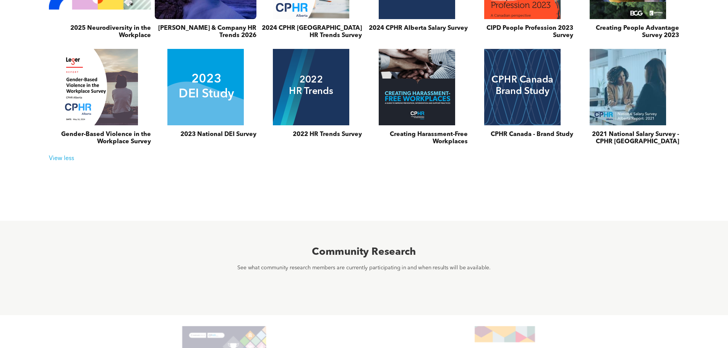
scroll to position [688, 0]
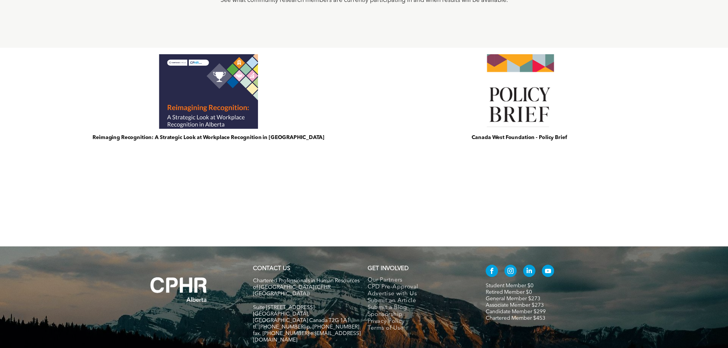
click at [201, 102] on link at bounding box center [208, 91] width 325 height 79
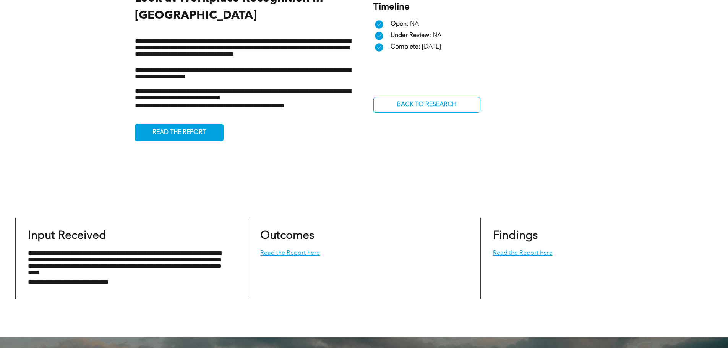
scroll to position [344, 0]
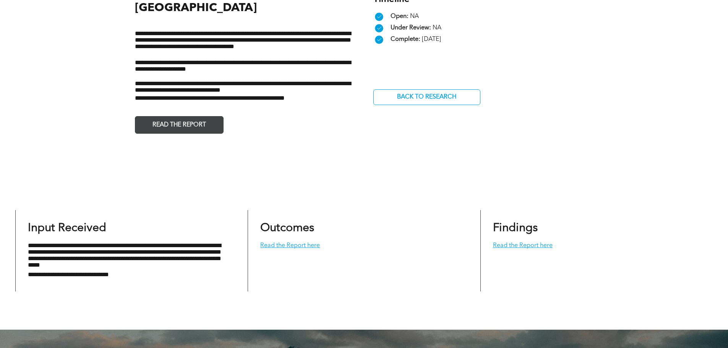
click at [198, 128] on span "READ THE REPORT" at bounding box center [179, 125] width 59 height 15
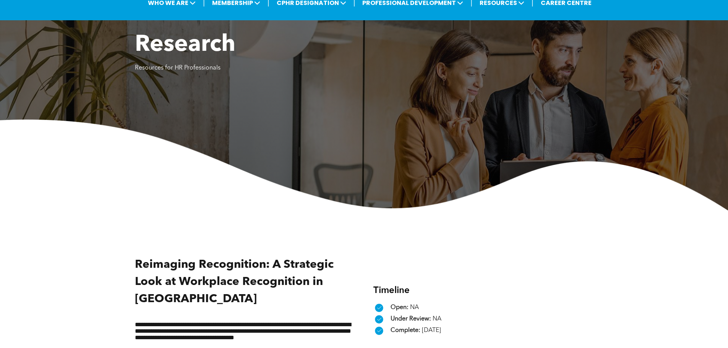
scroll to position [153, 0]
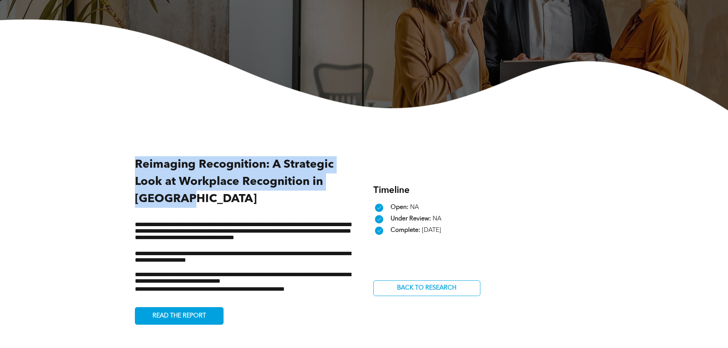
drag, startPoint x: 133, startPoint y: 164, endPoint x: 196, endPoint y: 199, distance: 71.5
click at [196, 199] on div "**********" at bounding box center [364, 240] width 728 height 260
copy span "Reimaging Recognition: A Strategic Look at Workplace Recognition in [GEOGRAPHIC…"
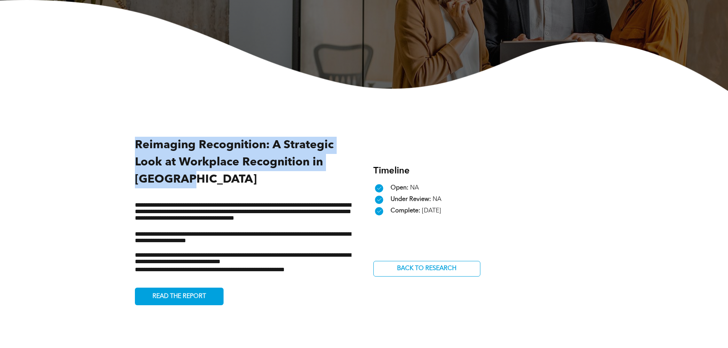
scroll to position [191, 0]
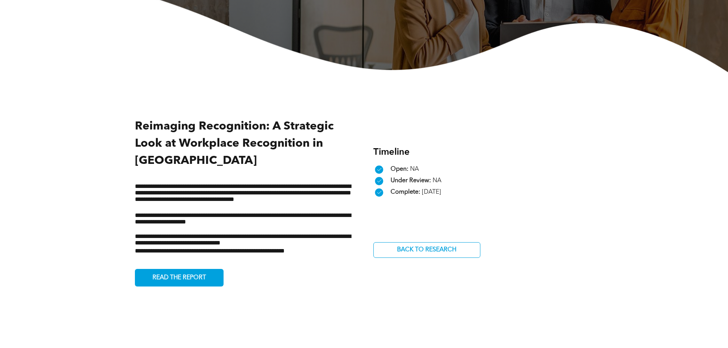
drag, startPoint x: 173, startPoint y: 201, endPoint x: 156, endPoint y: 191, distance: 19.3
click at [173, 201] on p "**********" at bounding box center [245, 197] width 220 height 29
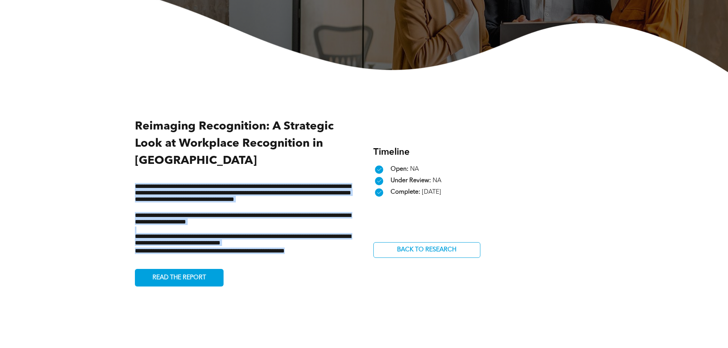
drag, startPoint x: 134, startPoint y: 186, endPoint x: 321, endPoint y: 250, distance: 197.8
click at [321, 250] on div "**********" at bounding box center [364, 202] width 728 height 260
copy div "**********"
click at [171, 279] on span "READ THE REPORT" at bounding box center [179, 278] width 59 height 15
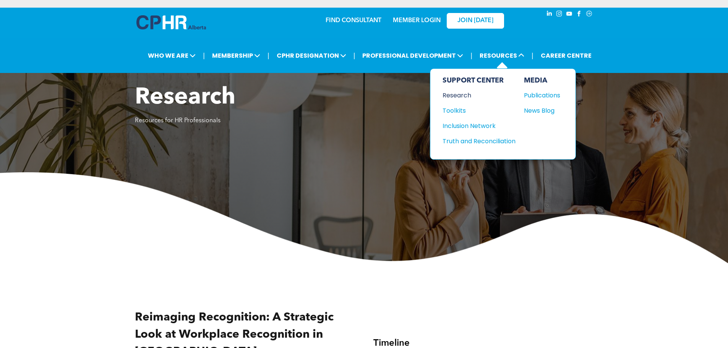
click at [460, 95] on div "Research" at bounding box center [475, 96] width 66 height 10
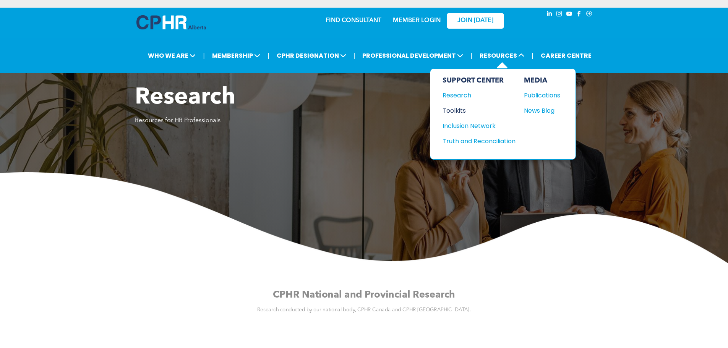
click at [449, 111] on div "Toolkits" at bounding box center [475, 111] width 66 height 10
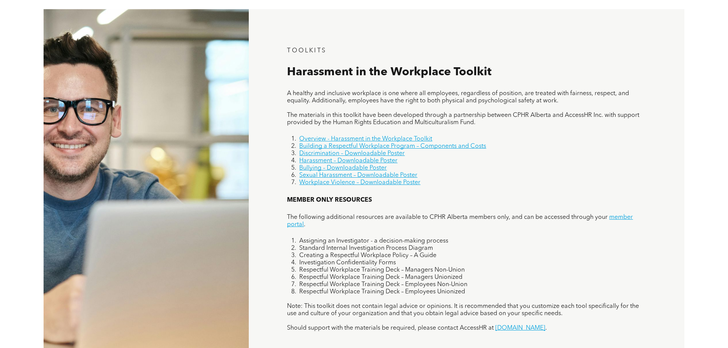
scroll to position [497, 0]
click at [364, 84] on div "MEMBER ONLY RESOURCES TOOLKITS Harassment in the Workplace Toolkit A healthy an…" at bounding box center [467, 192] width 436 height 369
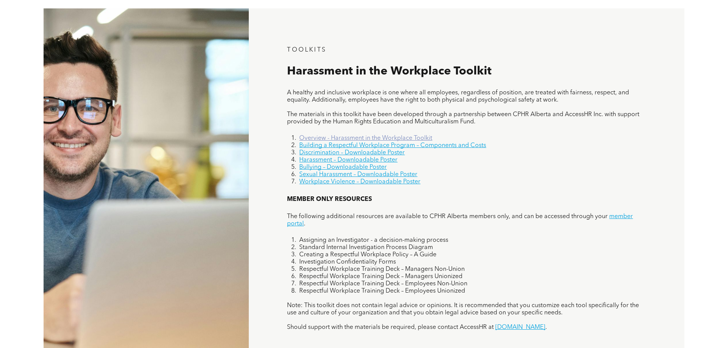
click at [353, 138] on link "Overview - Harassment in the Workplace Toolkit" at bounding box center [365, 138] width 133 height 6
click at [345, 75] on span "Harassment in the Workplace Toolkit" at bounding box center [389, 71] width 204 height 11
drag, startPoint x: 345, startPoint y: 75, endPoint x: 342, endPoint y: 78, distance: 4.6
click at [344, 77] on span "Harassment in the Workplace Toolkit" at bounding box center [389, 71] width 204 height 11
click at [336, 86] on div "MEMBER ONLY RESOURCES TOOLKITS Harassment in the Workplace Toolkit A healthy an…" at bounding box center [467, 192] width 436 height 369
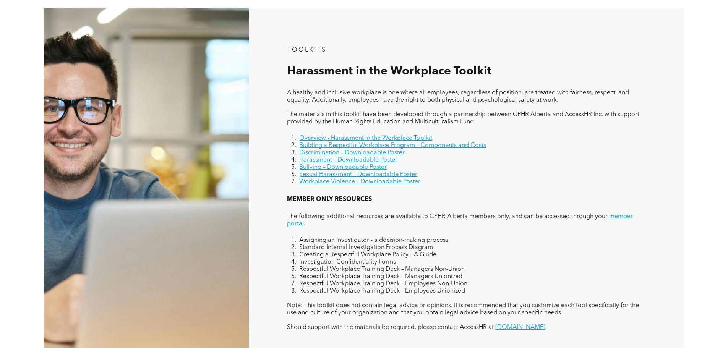
click at [339, 75] on span "Harassment in the Workplace Toolkit" at bounding box center [389, 71] width 204 height 11
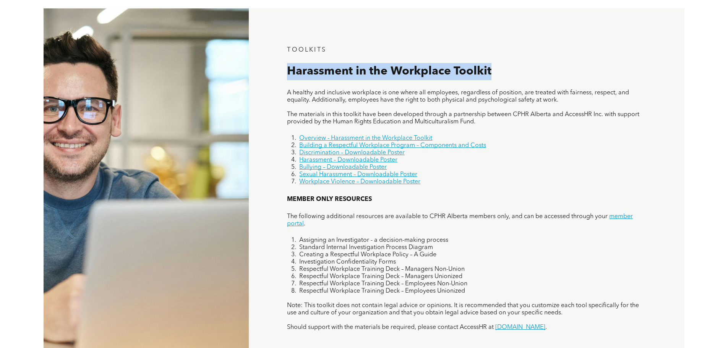
click at [339, 75] on span "Harassment in the Workplace Toolkit" at bounding box center [389, 71] width 204 height 11
copy div "Harassment in the Workplace Toolkit"
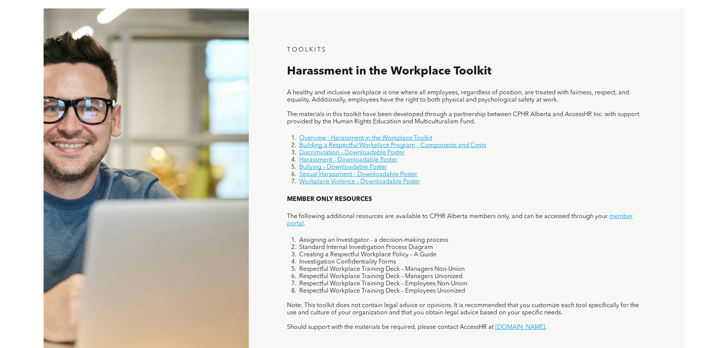
click at [412, 32] on div "MEMBER ONLY RESOURCES TOOLKITS Harassment in the Workplace Toolkit A healthy an…" at bounding box center [467, 192] width 436 height 369
